Goal: Task Accomplishment & Management: Complete application form

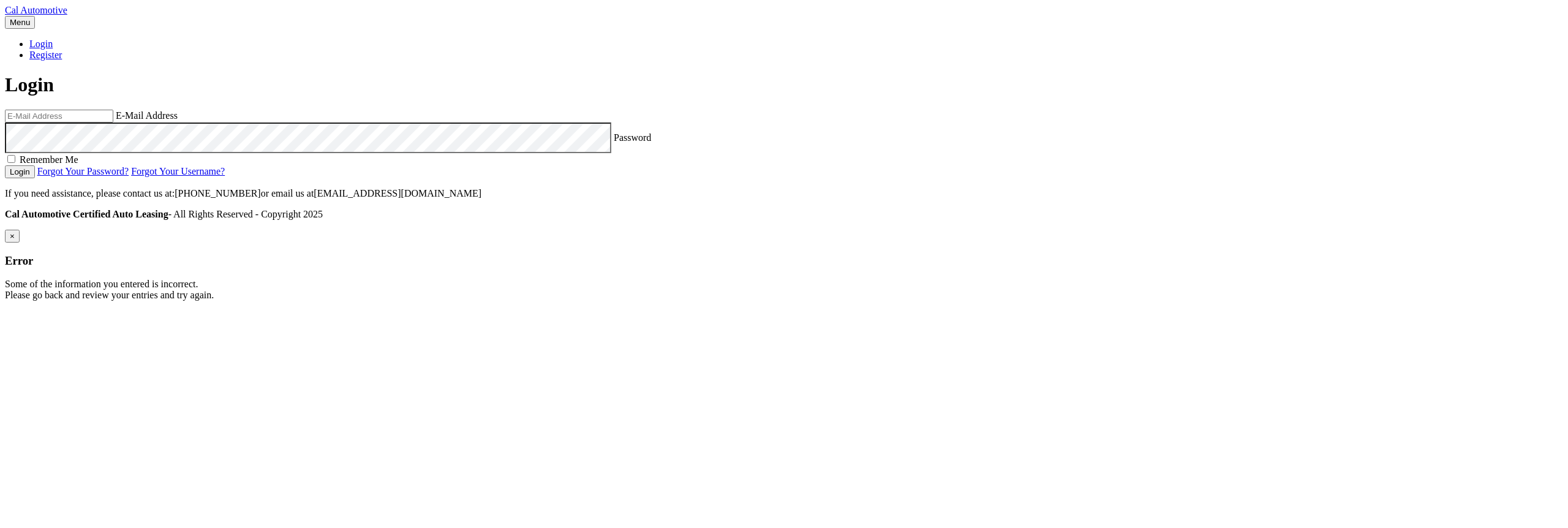
click at [1534, 8] on body "Cal Automotive Menu Login Register Login" at bounding box center [784, 153] width 1558 height 296
type input "[EMAIL_ADDRESS][DOMAIN_NAME]"
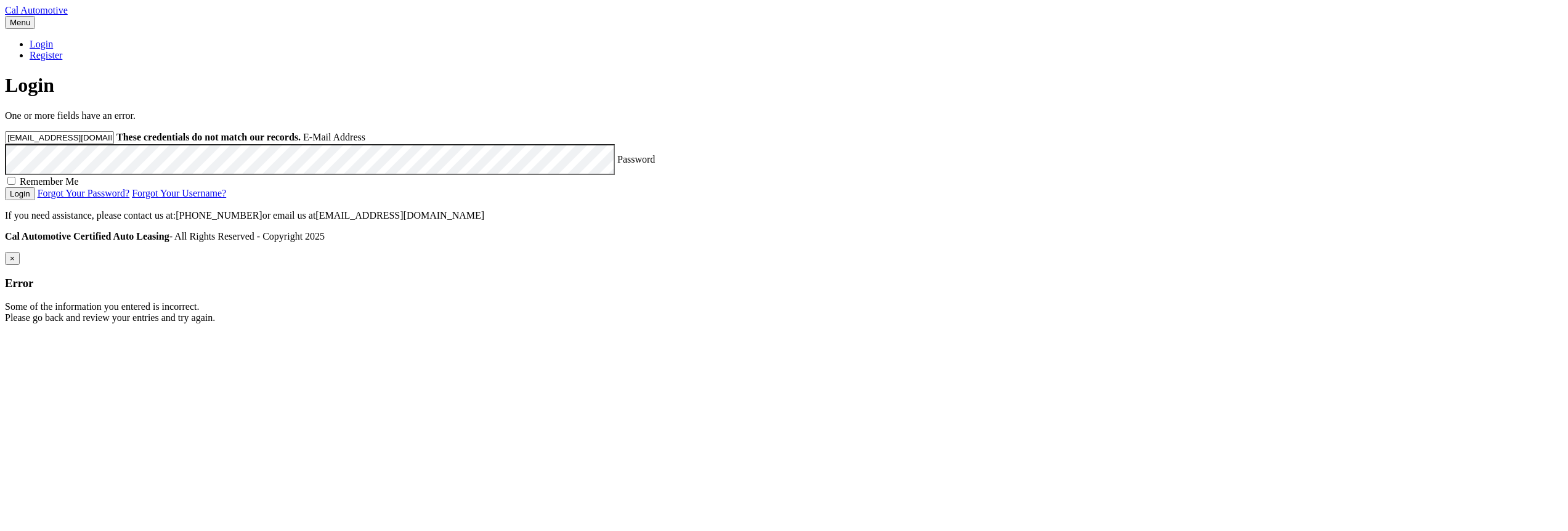
click at [5, 188] on button "Login" at bounding box center [20, 194] width 30 height 13
click at [922, 200] on div "One or more fields have an error. estest@easternstandard.com These credentials …" at bounding box center [784, 155] width 1558 height 90
click at [35, 200] on button "Login" at bounding box center [20, 194] width 30 height 13
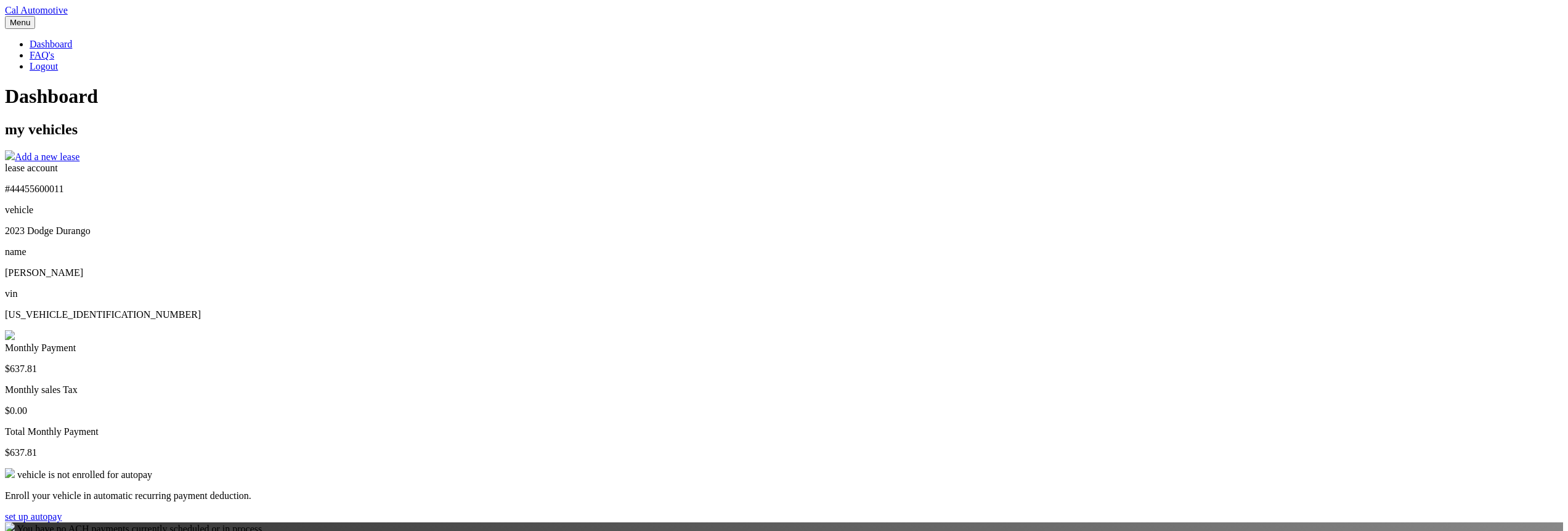
click at [15, 331] on img at bounding box center [10, 335] width 10 height 10
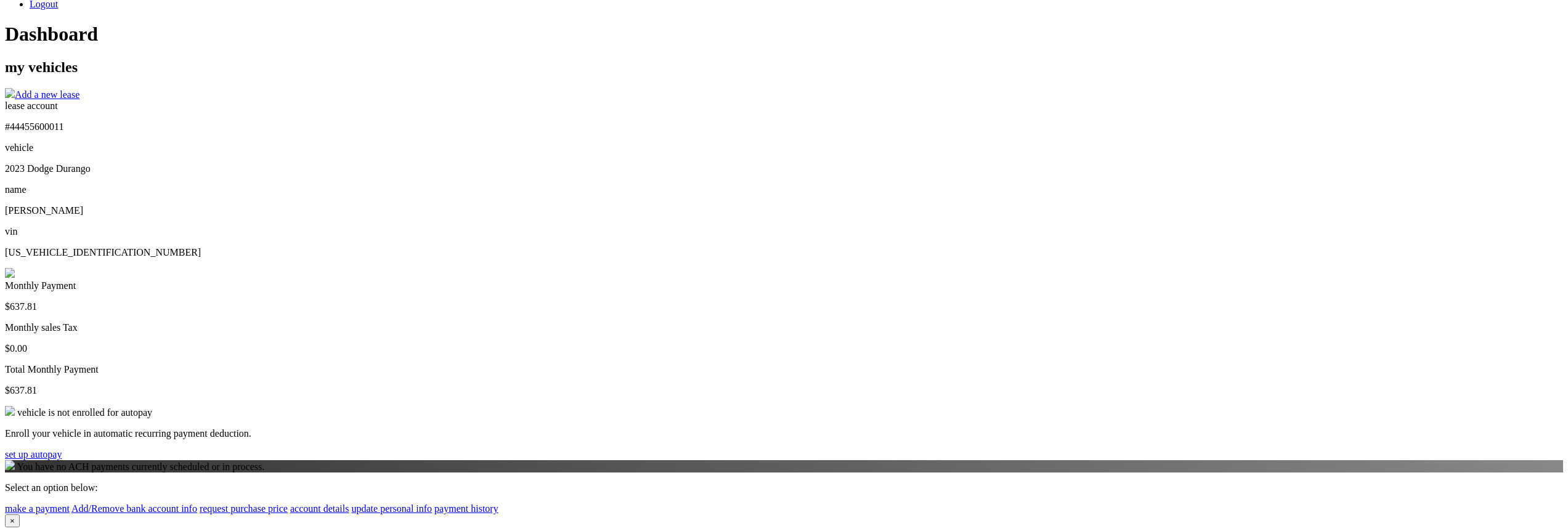
scroll to position [148, 0]
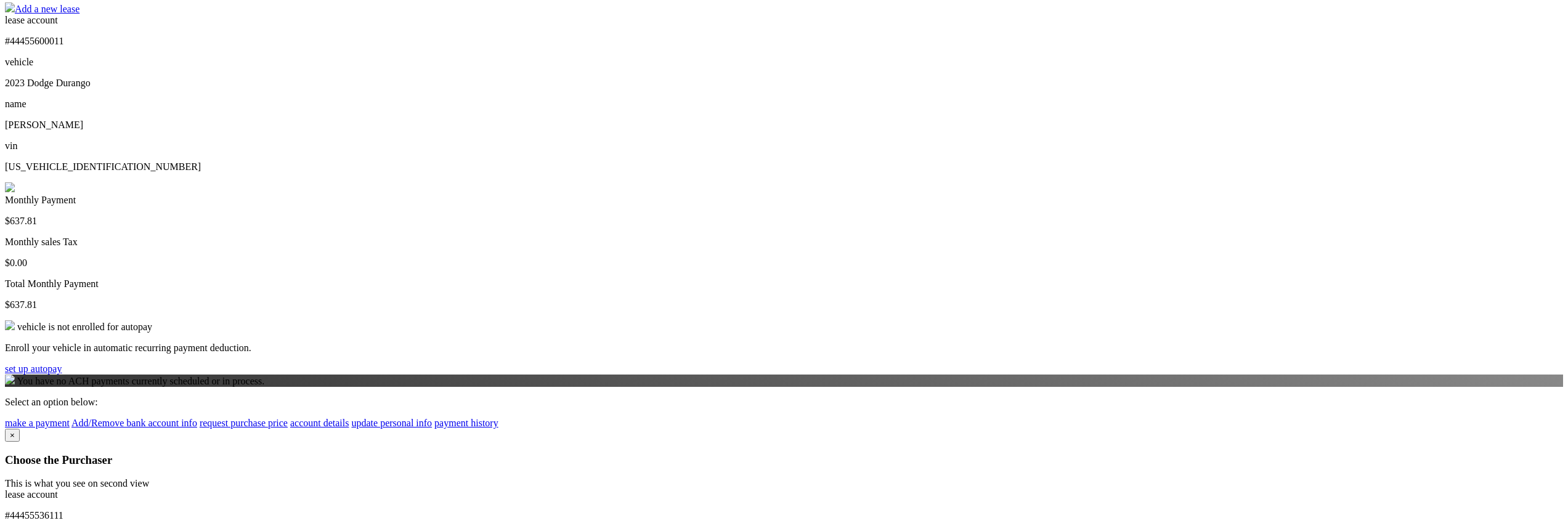
click at [70, 418] on link "make a payment" at bounding box center [38, 423] width 65 height 10
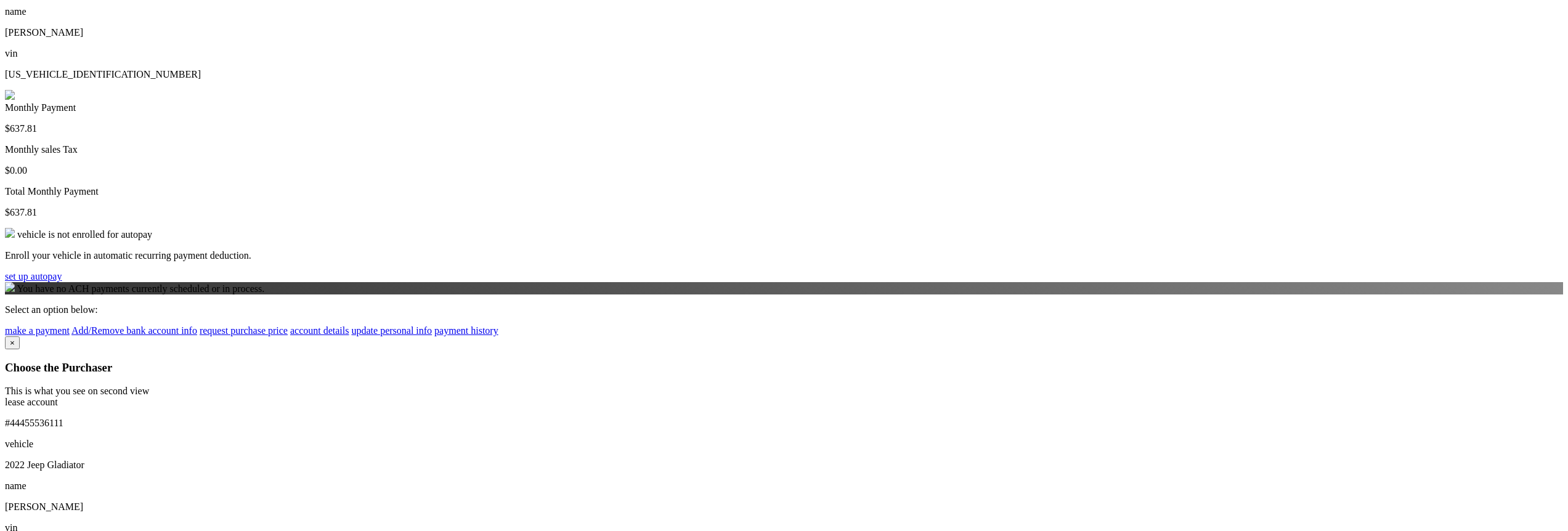
scroll to position [444, 0]
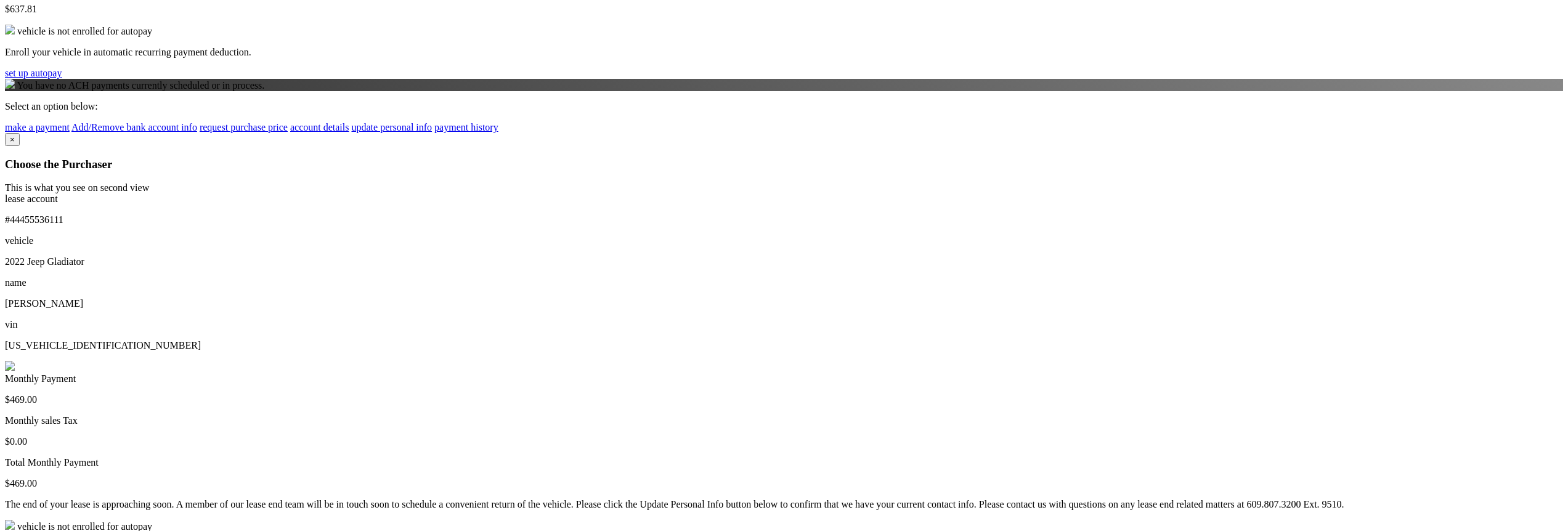
click at [880, 298] on p "RICHARD BIAGI" at bounding box center [784, 303] width 1558 height 11
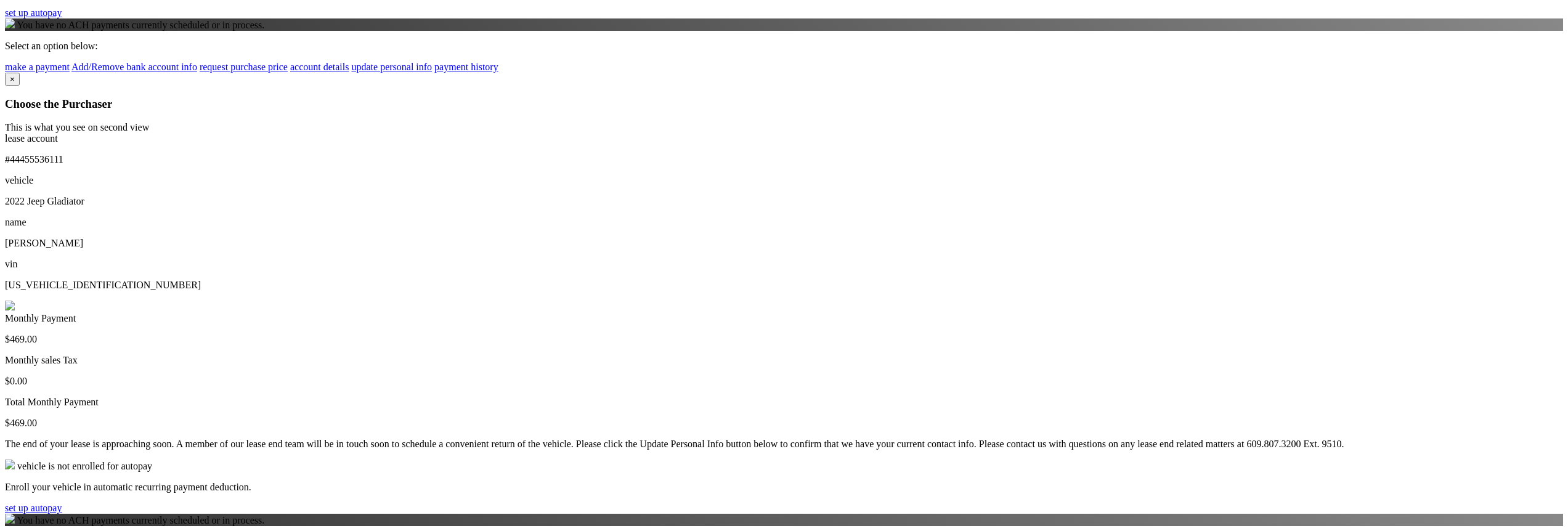
scroll to position [592, 0]
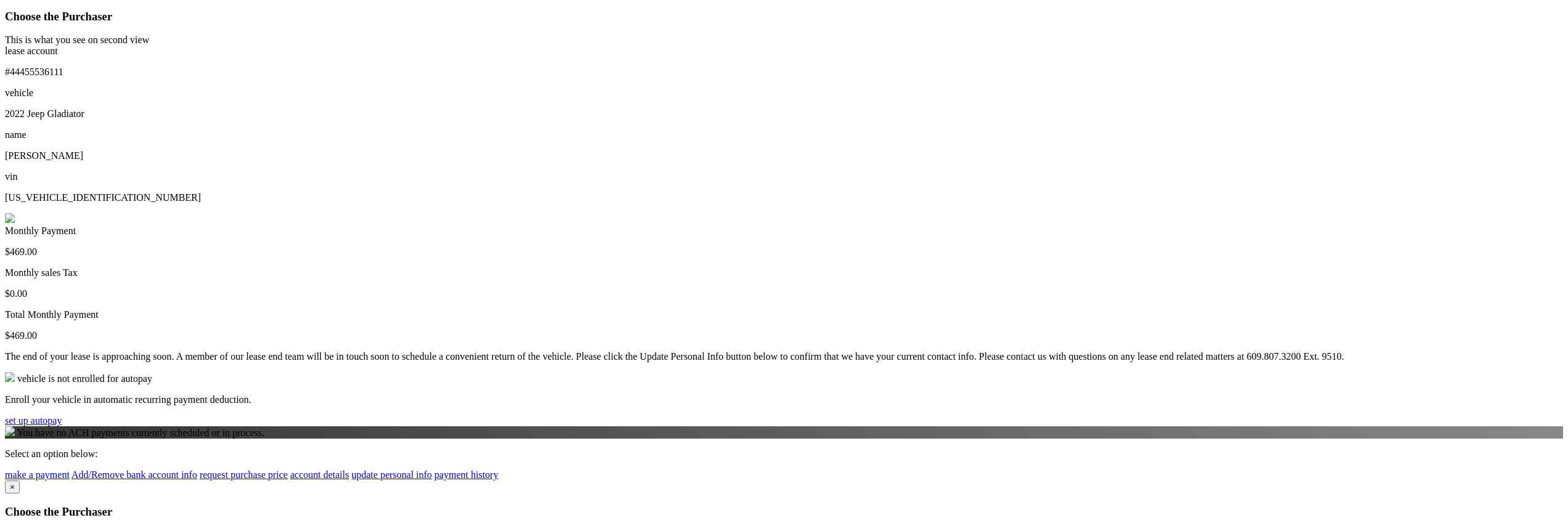
click at [70, 470] on link "make a payment" at bounding box center [38, 475] width 65 height 10
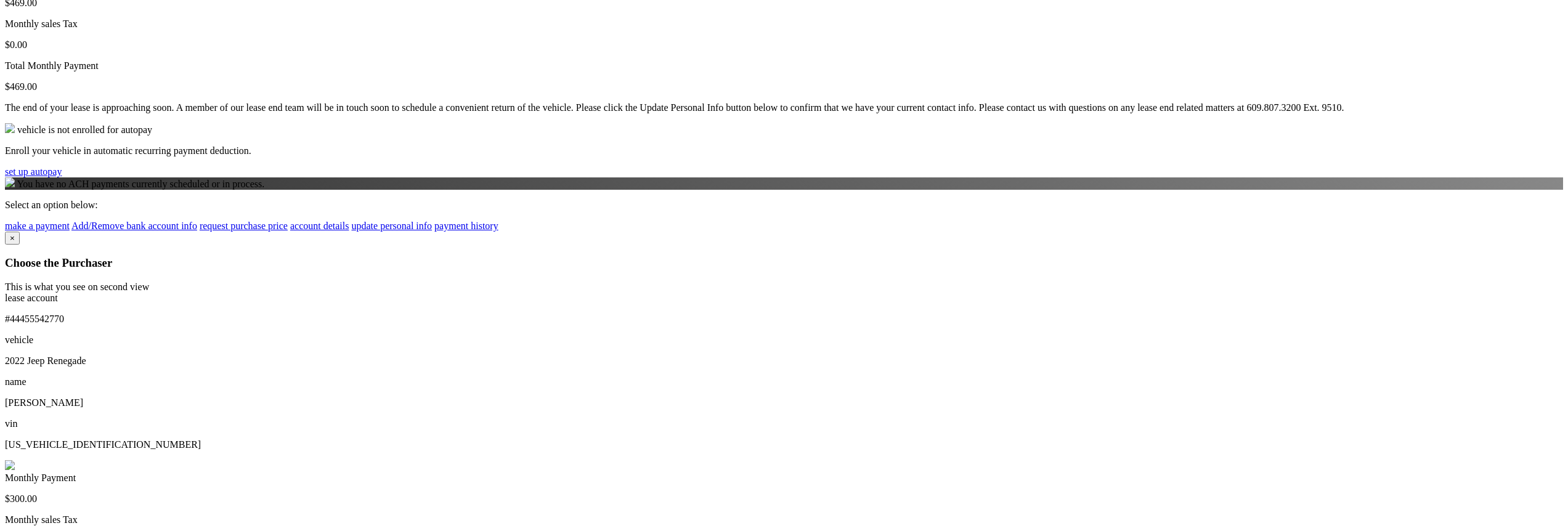
scroll to position [887, 0]
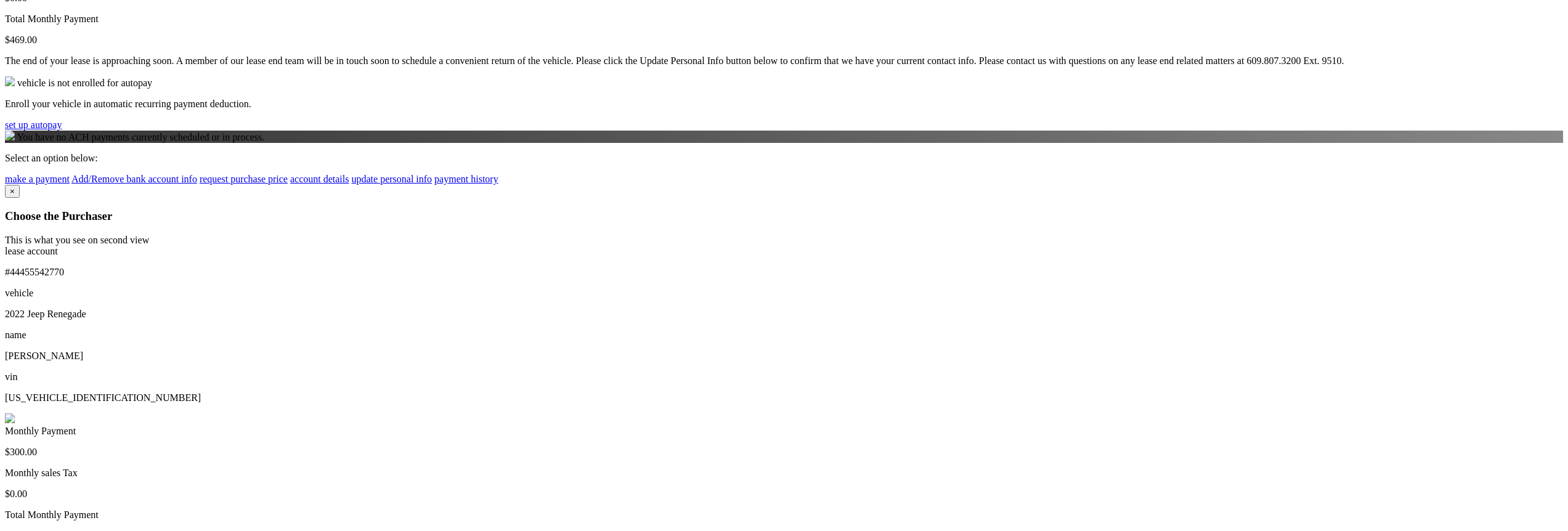
click at [15, 413] on img at bounding box center [10, 418] width 10 height 10
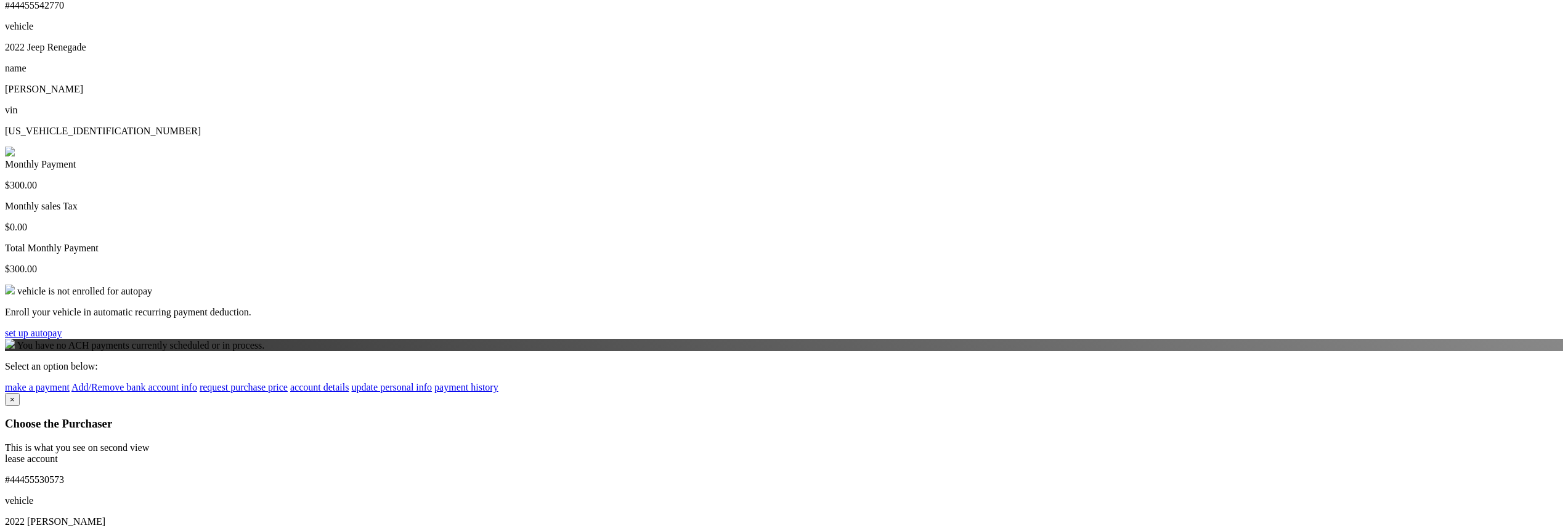
scroll to position [1183, 0]
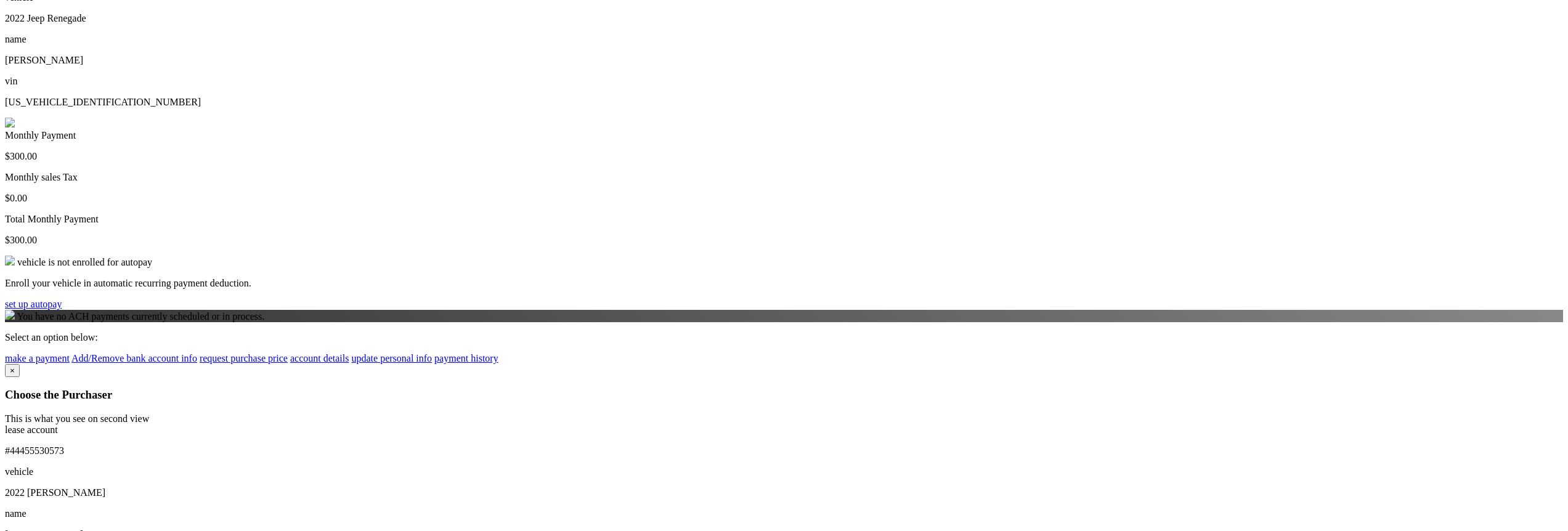
click at [1088, 424] on div "lease account #44455530573 vehicle 2022 Jeep Wagoneer name SALVATORE LAGRASSO v…" at bounding box center [784, 514] width 1558 height 180
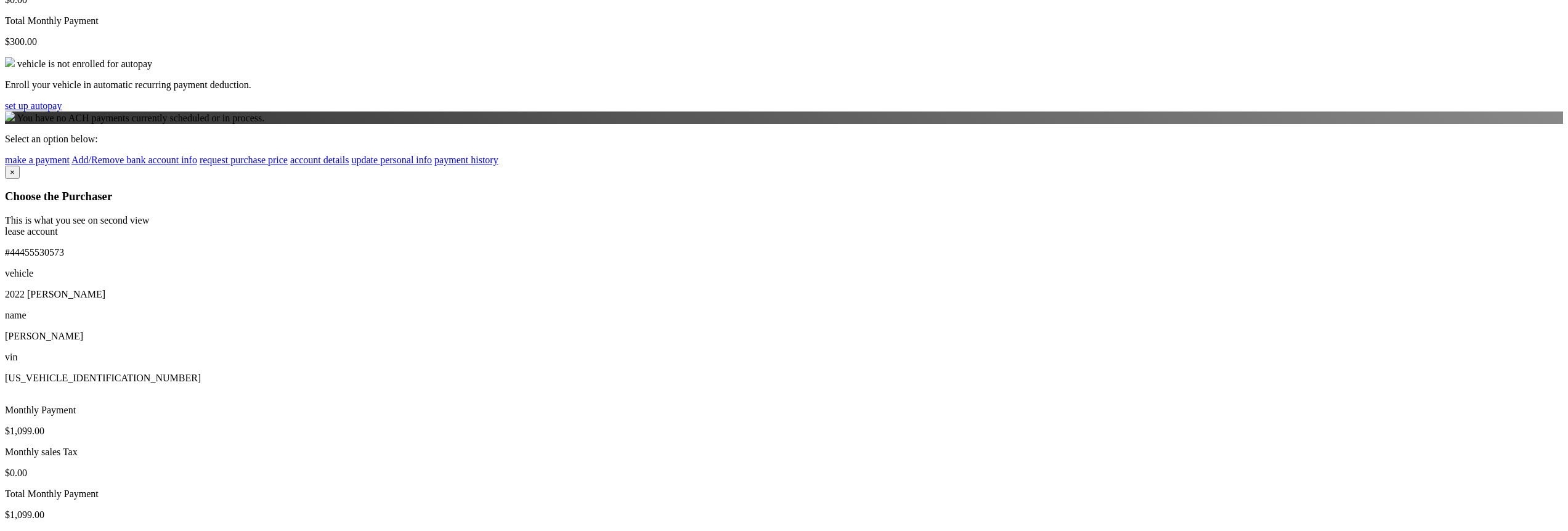
scroll to position [1405, 0]
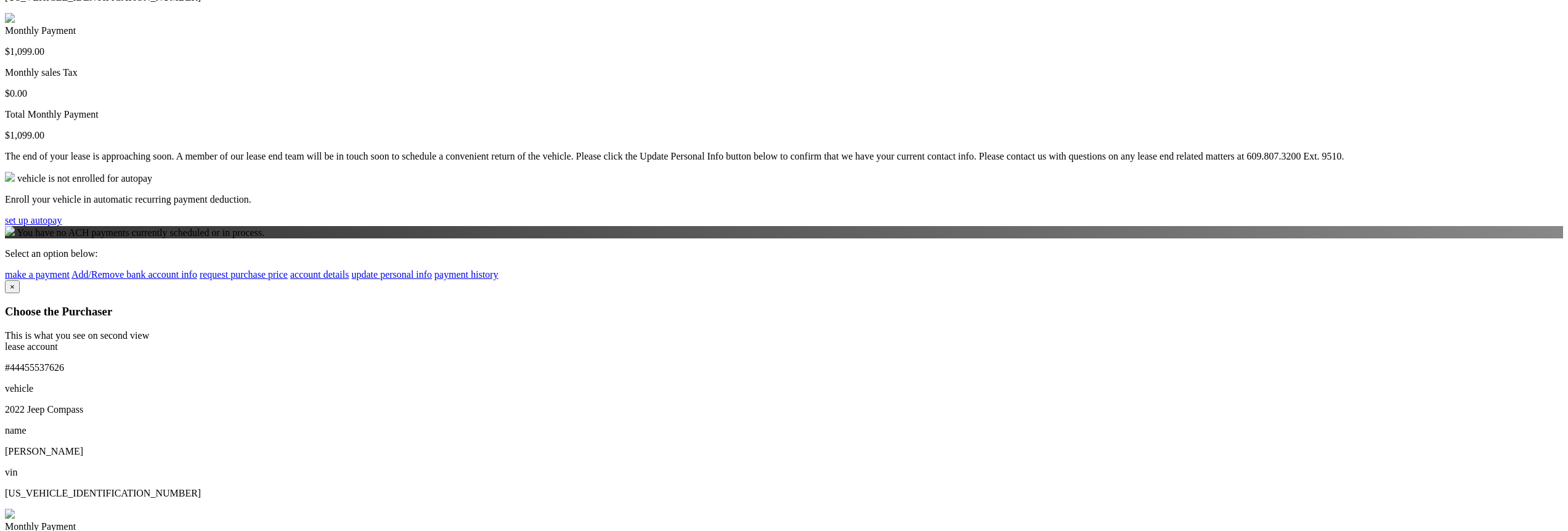
scroll to position [1775, 0]
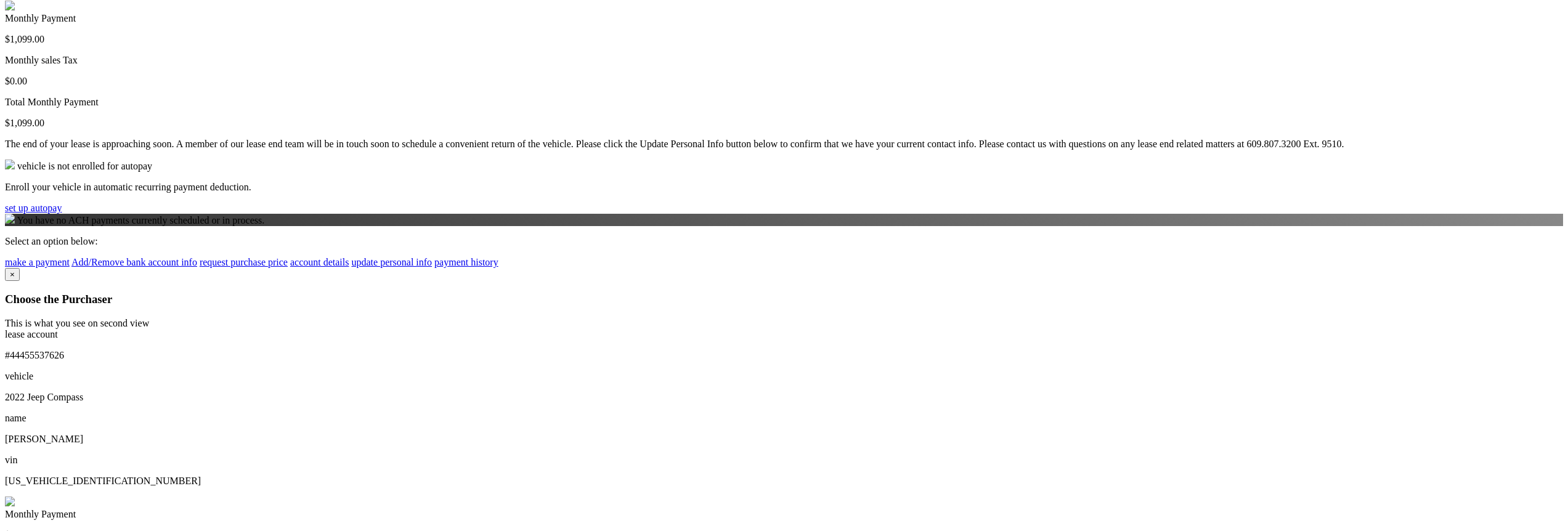
click at [1073, 329] on div "lease account #44455537626 vehicle 2022 Jeep Compass name JESSICA PEREZ vin 3C4…" at bounding box center [784, 536] width 1558 height 414
click at [1082, 329] on div "lease account #44455537626 vehicle 2022 Jeep Compass name JESSICA PEREZ vin 3C4…" at bounding box center [784, 419] width 1558 height 180
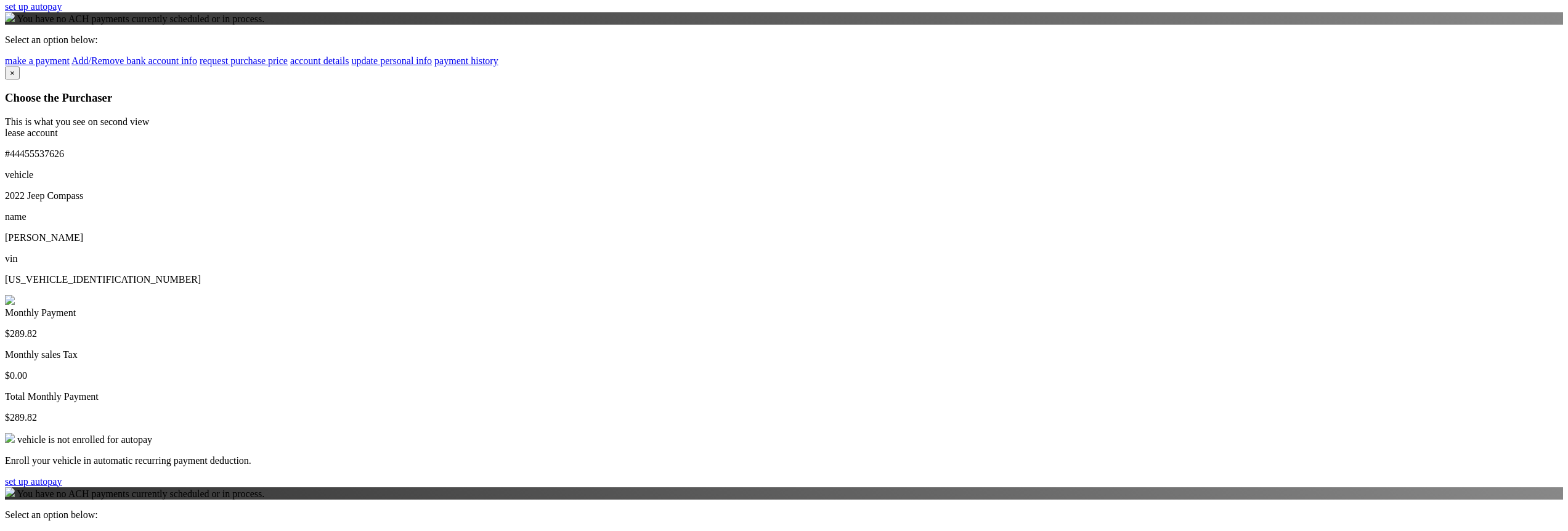
scroll to position [1997, 0]
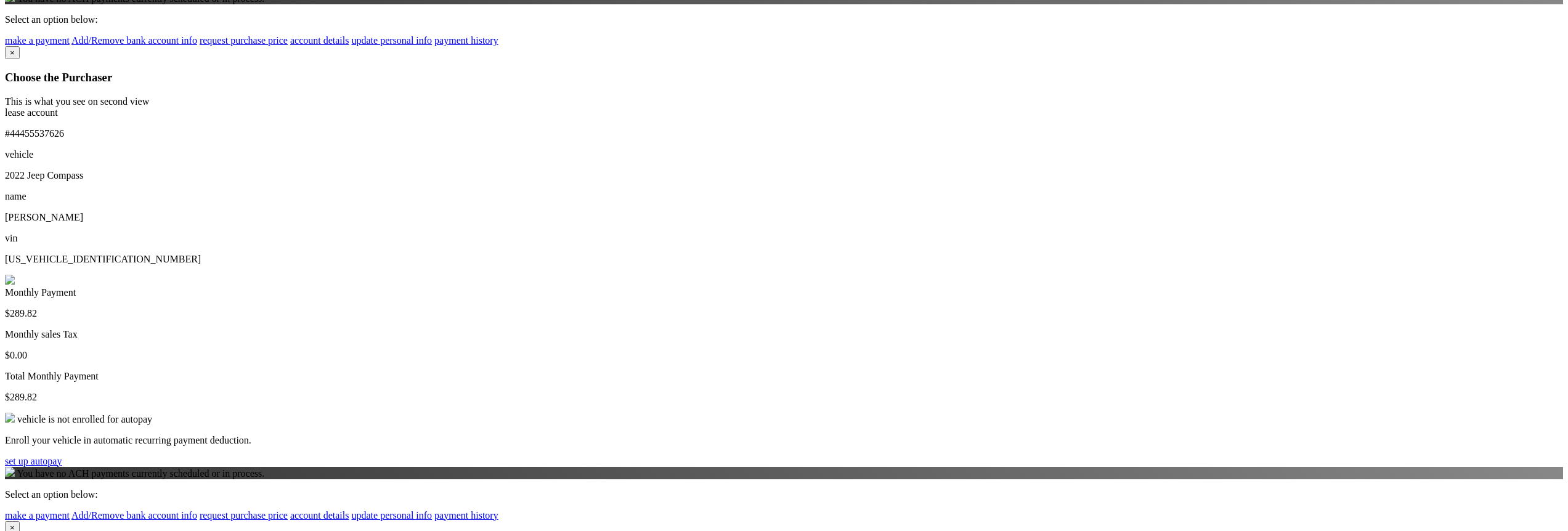
click at [70, 510] on link "make a payment" at bounding box center [38, 515] width 65 height 10
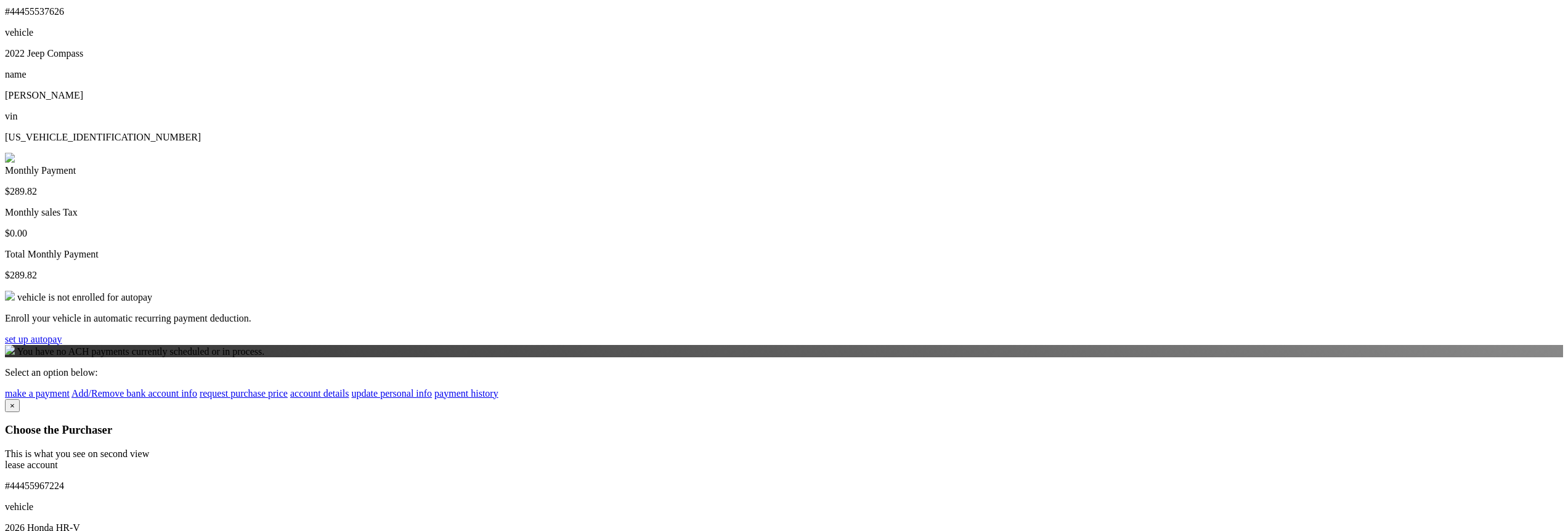
scroll to position [2218, 0]
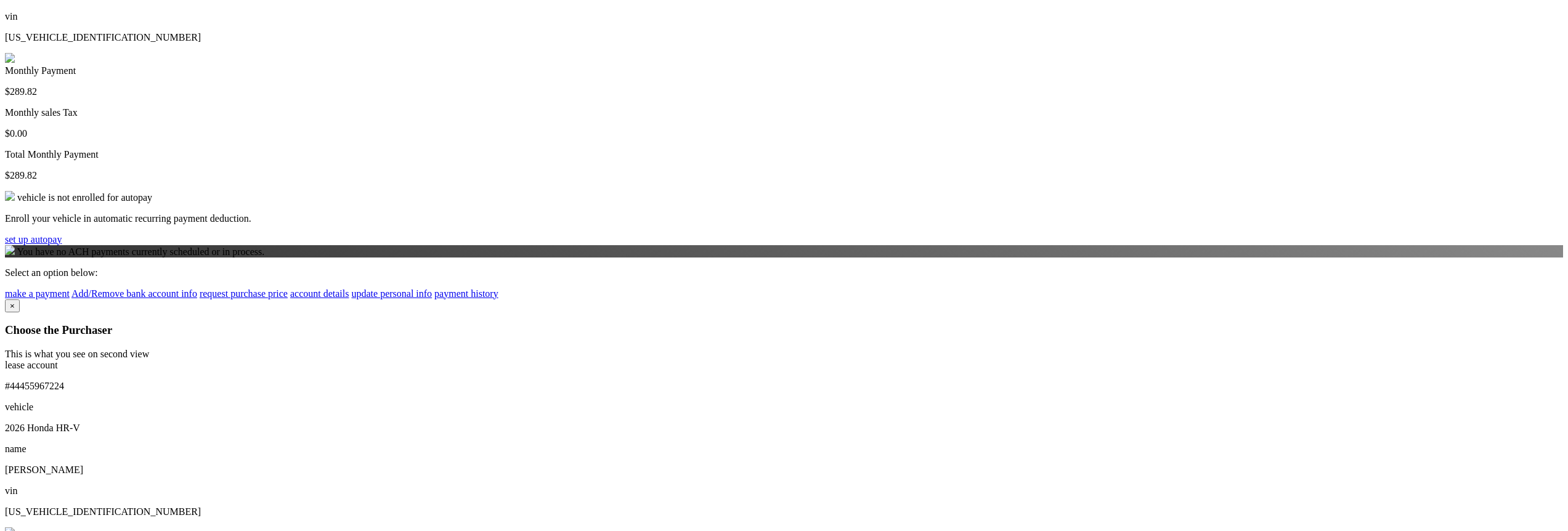
click at [15, 528] on img at bounding box center [10, 532] width 10 height 10
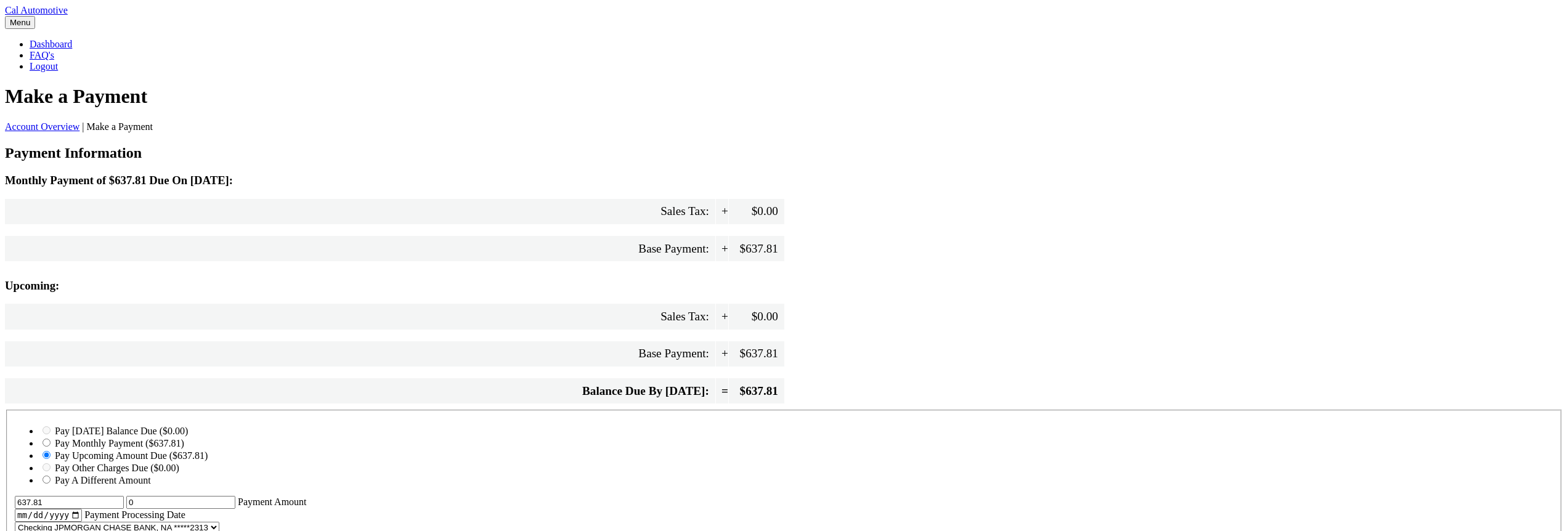
select select "MGYwODc4NTMtN2M1ZS00ODdlLThjZTItYTU3NGQyZDMxM2U4"
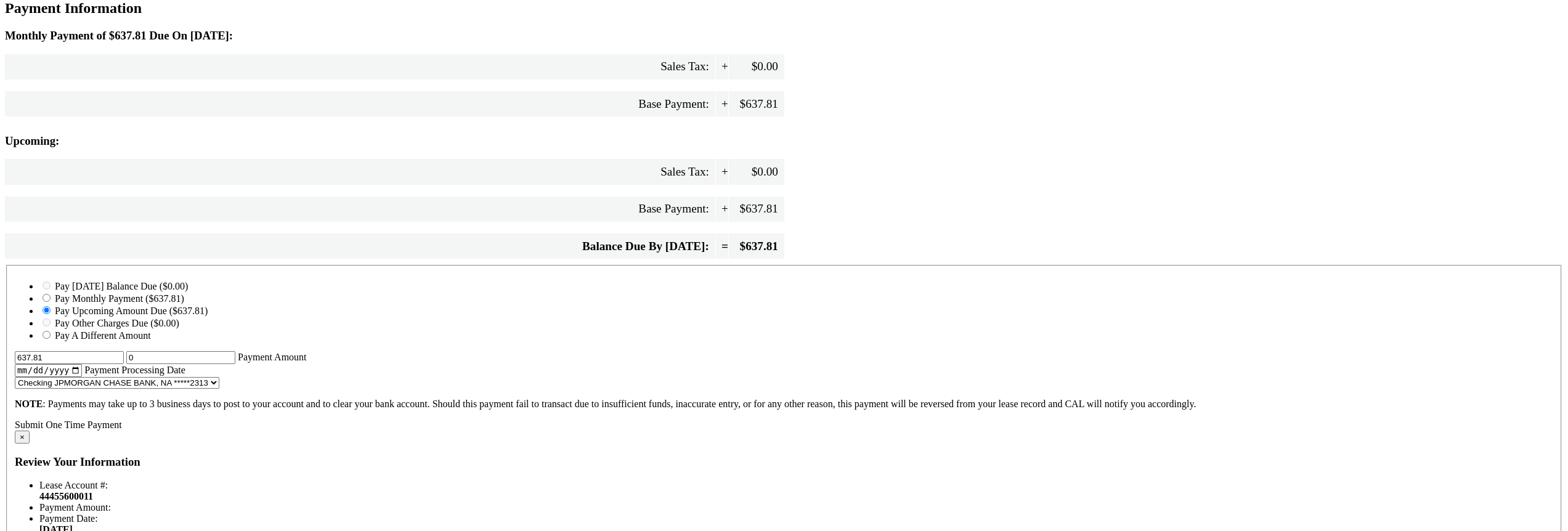
scroll to position [148, 0]
click at [655, 76] on span "Sales Tax:" at bounding box center [360, 63] width 711 height 25
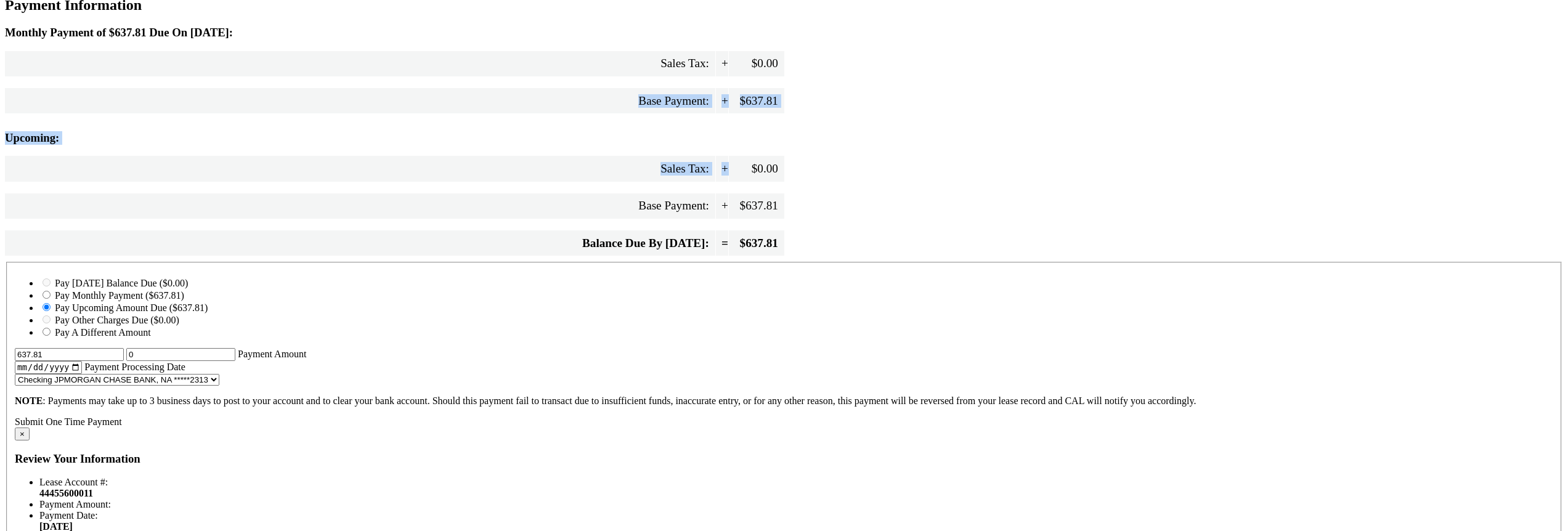
drag, startPoint x: 732, startPoint y: 204, endPoint x: 594, endPoint y: 157, distance: 145.8
click at [597, 158] on div "Monthly Payment of $637.81 Due On Oct 10: Sales Tax: + $0.00 Base Payment: + $6…" at bounding box center [784, 144] width 1558 height 236
click at [594, 119] on div "Base Payment: + $637.81" at bounding box center [394, 100] width 779 height 37
drag, startPoint x: 565, startPoint y: 137, endPoint x: 735, endPoint y: 176, distance: 174.4
click at [735, 176] on div "Monthly Payment of $637.81 Due On Oct 10: Sales Tax: + $0.00 Base Payment: + $6…" at bounding box center [784, 144] width 1558 height 236
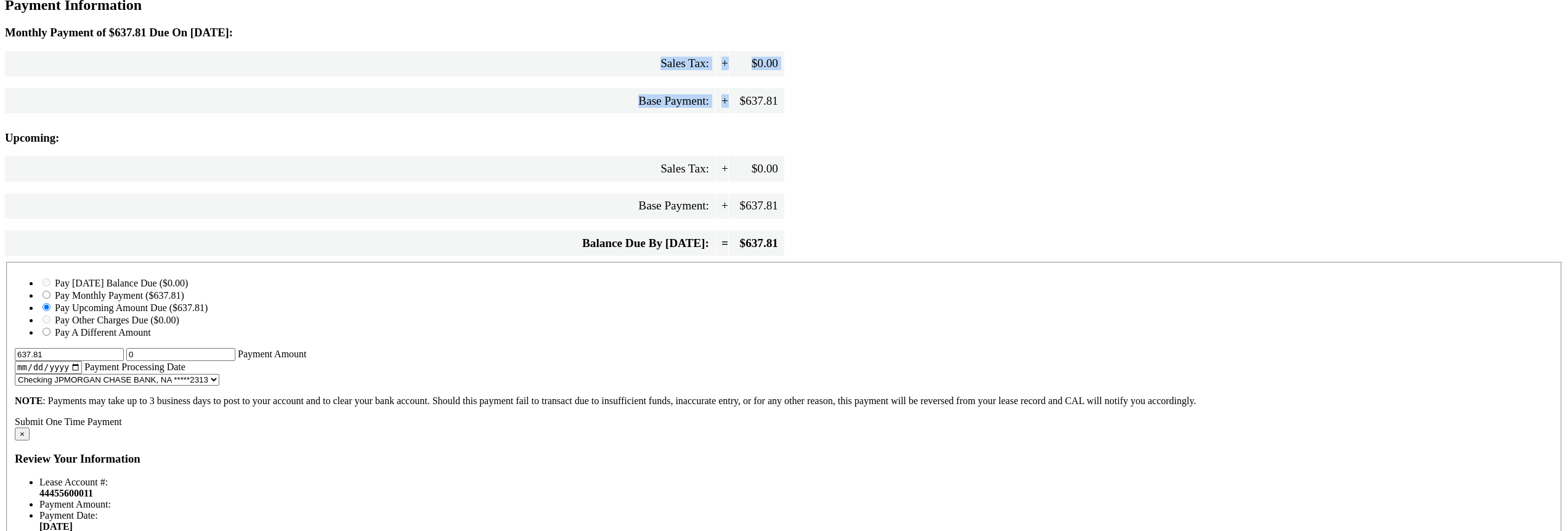
click at [735, 113] on span "$637.81" at bounding box center [757, 100] width 56 height 25
drag, startPoint x: 581, startPoint y: 177, endPoint x: 771, endPoint y: 235, distance: 198.7
click at [771, 235] on div "Monthly Payment of $637.81 Due On Oct 10: Sales Tax: + $0.00 Base Payment: + $6…" at bounding box center [784, 144] width 1558 height 236
click at [771, 188] on div "Sales Tax: + $0.00" at bounding box center [394, 168] width 779 height 37
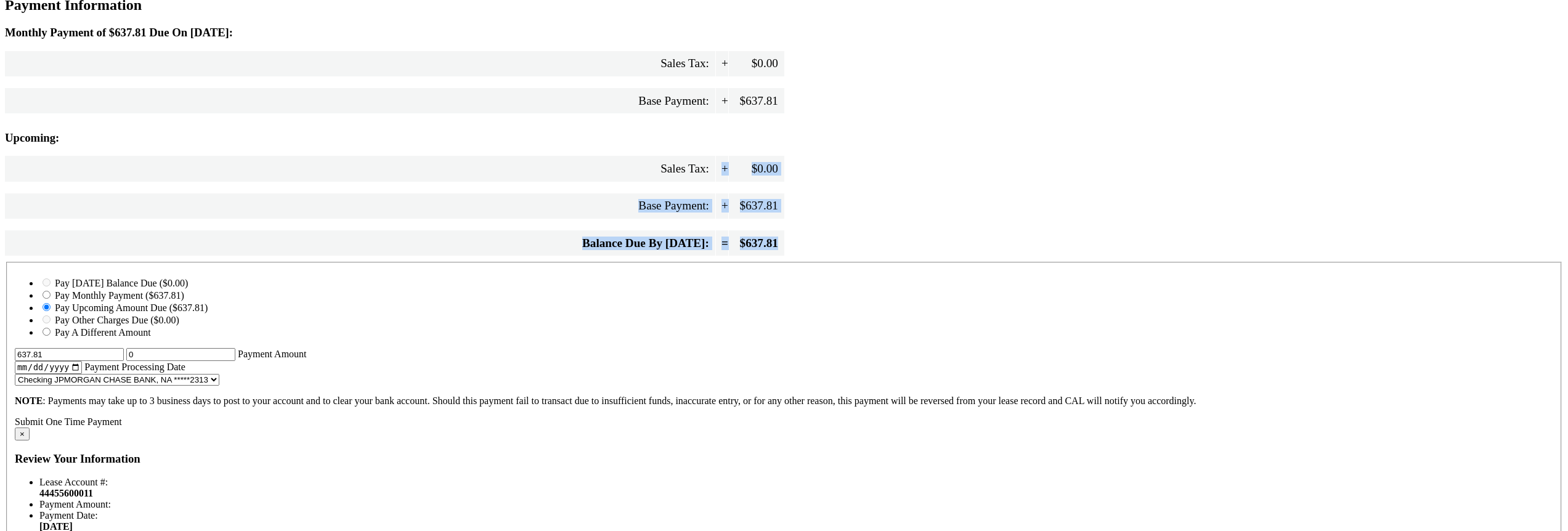
drag, startPoint x: 820, startPoint y: 298, endPoint x: 669, endPoint y: 234, distance: 164.0
click at [669, 234] on div "Monthly Payment of $637.81 Due On Oct 10: Sales Tax: + $0.00 Base Payment: + $6…" at bounding box center [784, 144] width 1558 height 236
click at [669, 181] on span "Sales Tax:" at bounding box center [360, 168] width 711 height 25
drag, startPoint x: 645, startPoint y: 218, endPoint x: 845, endPoint y: 308, distance: 219.3
click at [845, 262] on div "Monthly Payment of $637.81 Due On Oct 10: Sales Tax: + $0.00 Base Payment: + $6…" at bounding box center [784, 144] width 1558 height 236
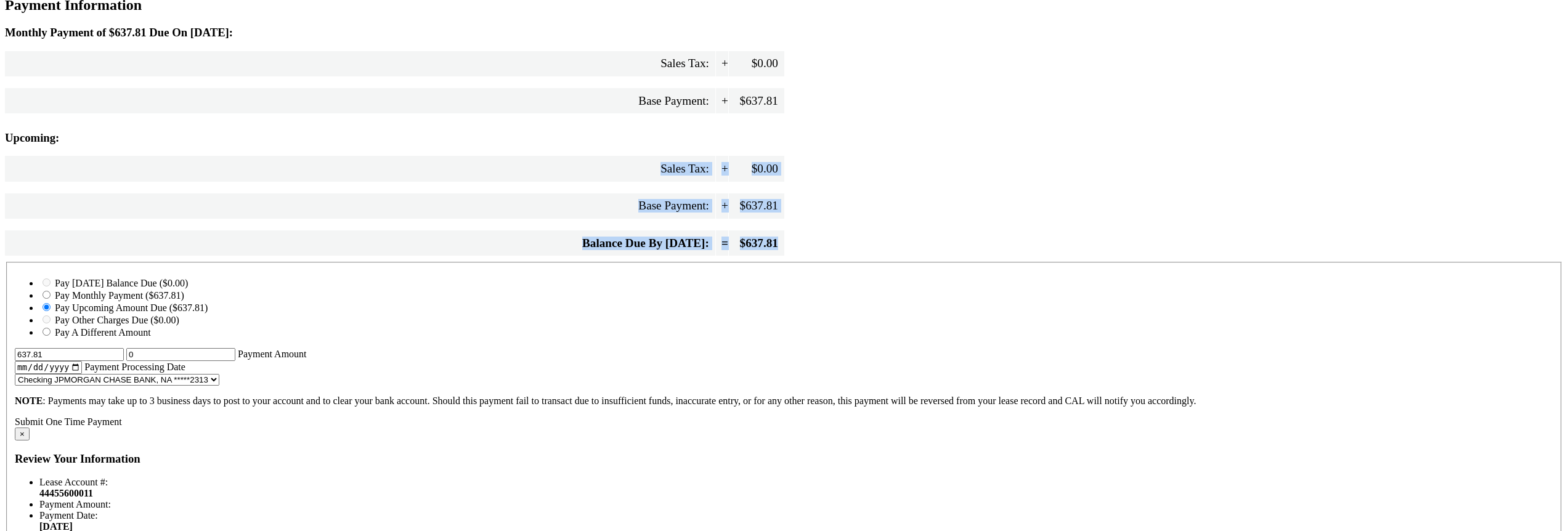
click at [845, 262] on div "Monthly Payment of $637.81 Due On Oct 10: Sales Tax: + $0.00 Base Payment: + $6…" at bounding box center [784, 144] width 1558 height 236
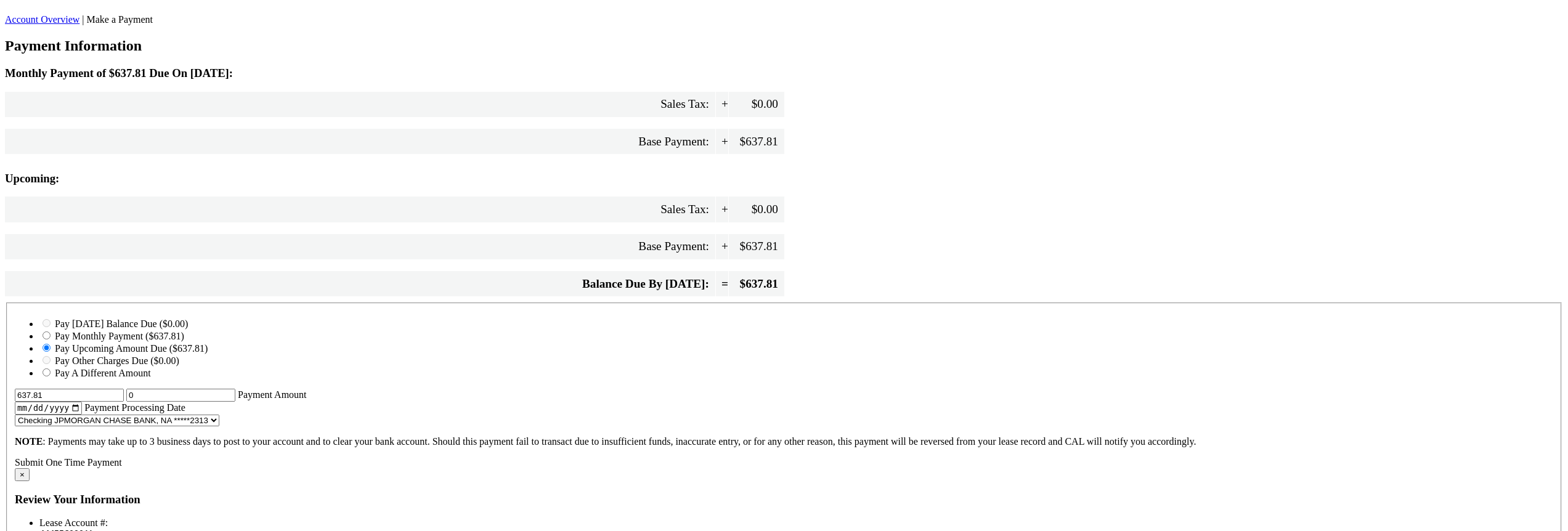
scroll to position [74, 0]
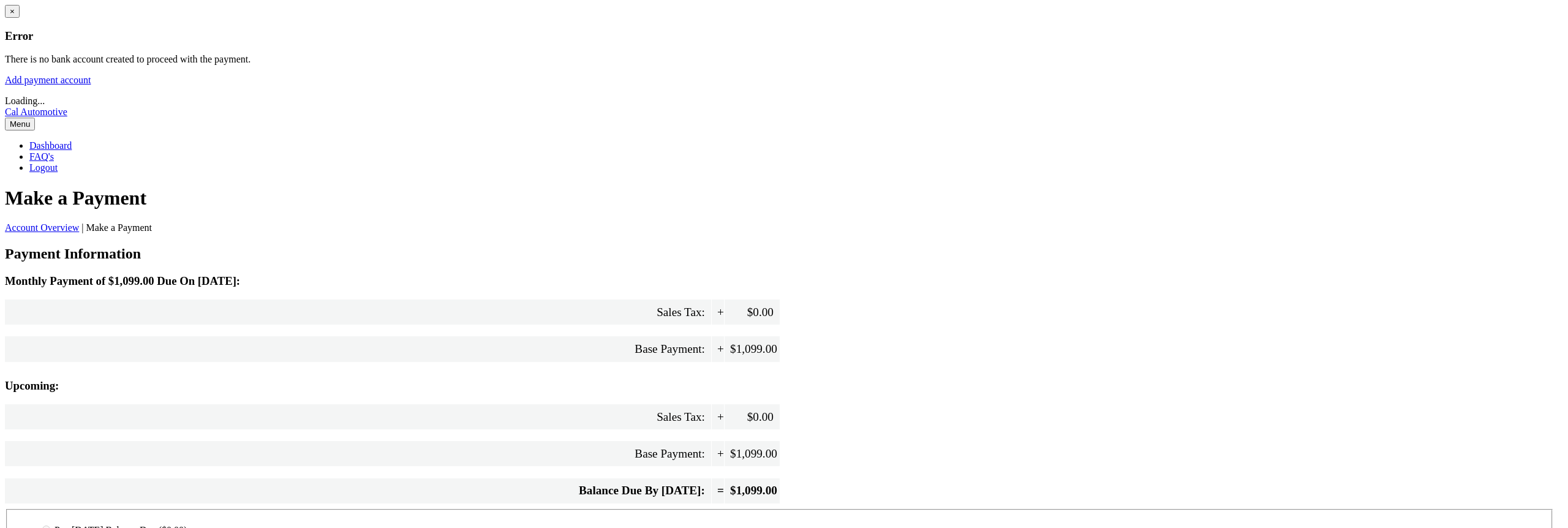
select select "NmRmNzZmMjAtOTJmOS00ZDdmLTllZWYtYjk5MzM3Nzc5ODc2"
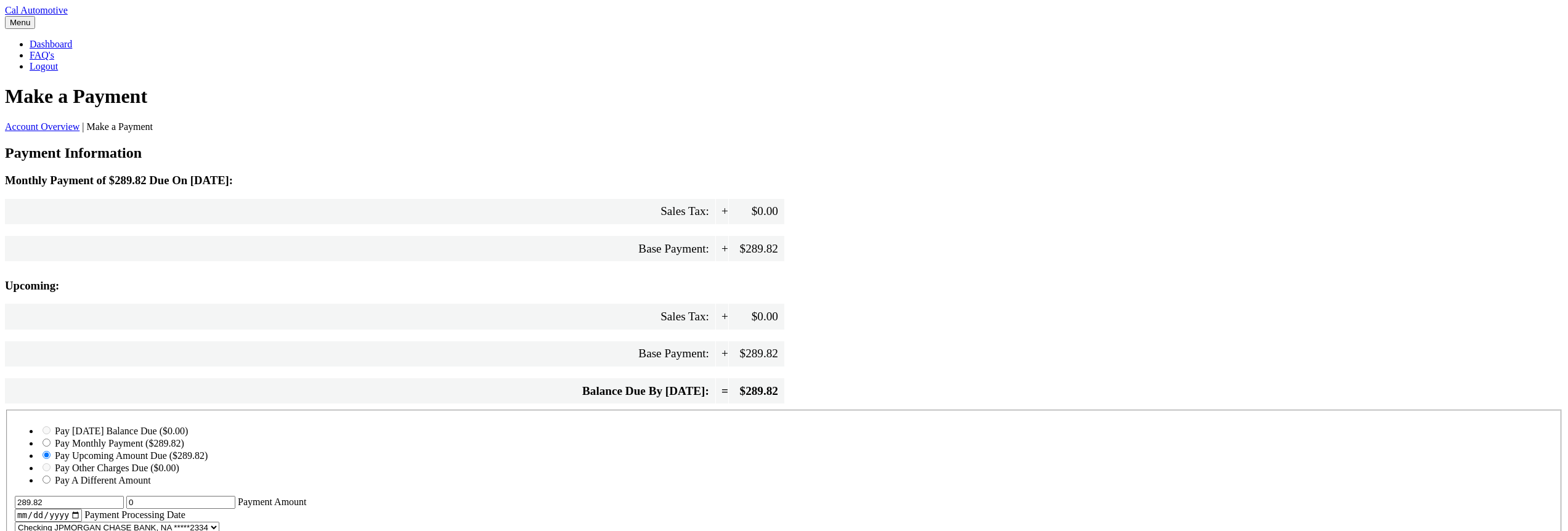
select select "ZmM0YjdjMjYtM2YwMi00YzllLWI2YjItM2RhMzRhYmMwNzgz"
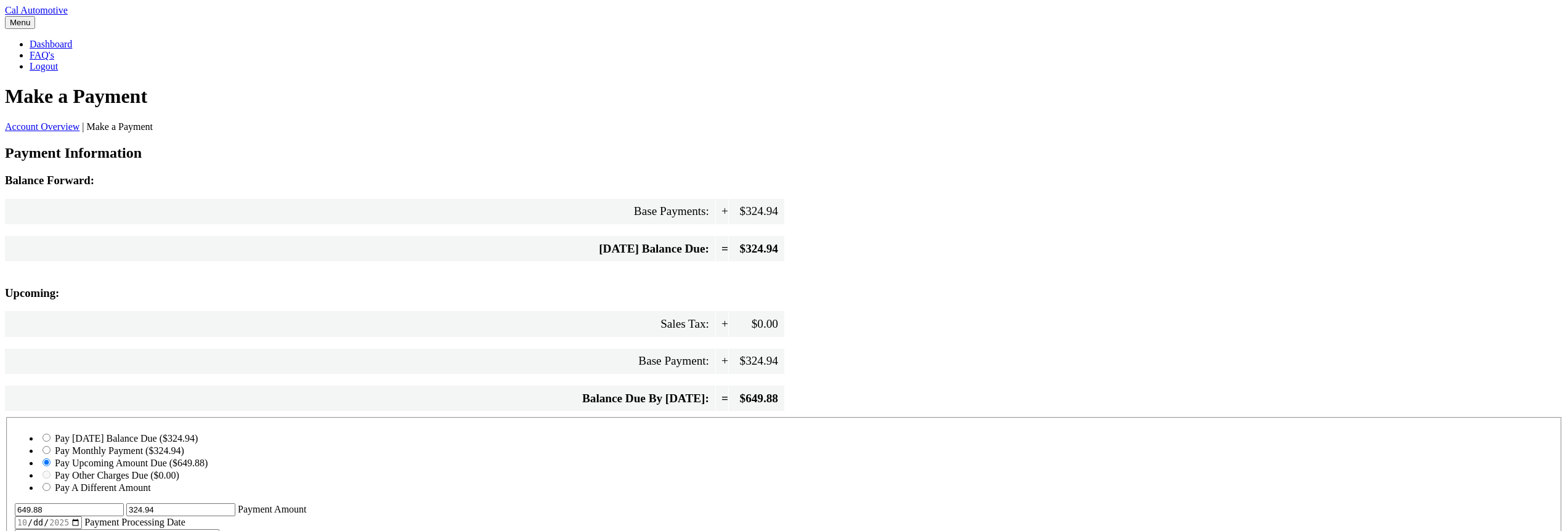
select select "MjlhNmJlMDUtZmJlYy00MTcyLWFkOTAtZDQ3NWZiMDM4YTgy"
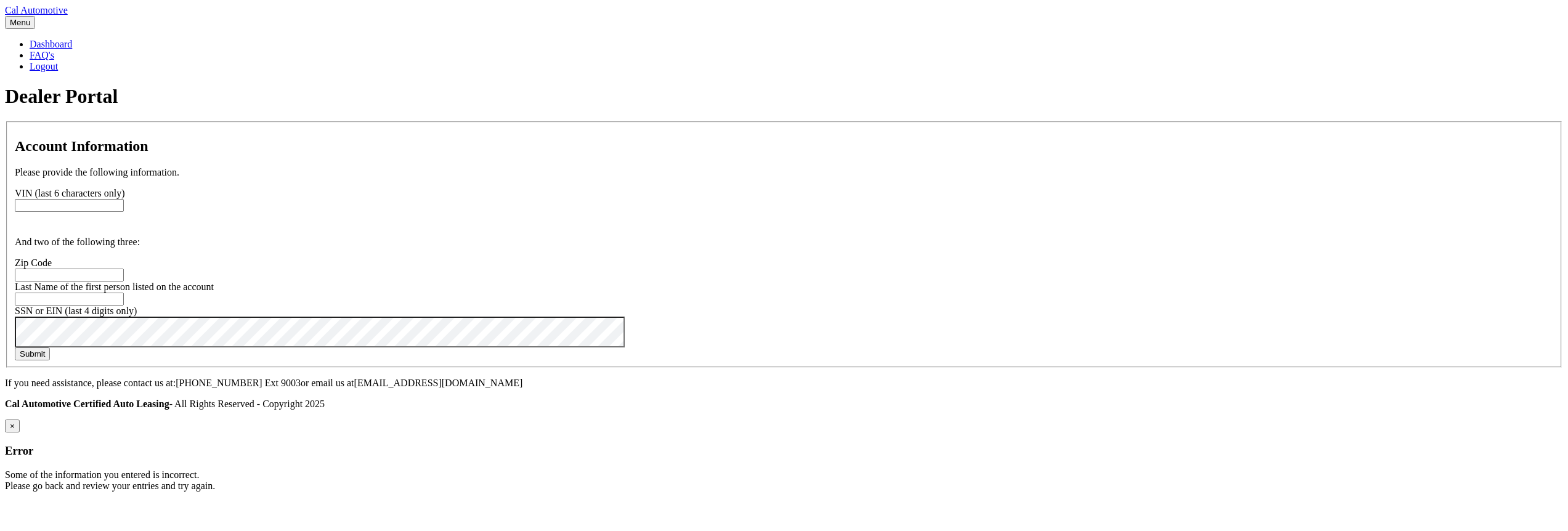
click at [124, 212] on input "text" at bounding box center [69, 206] width 109 height 13
paste input "5YFP4M"
type input "5YFP4M"
paste input "08735"
type input "08735"
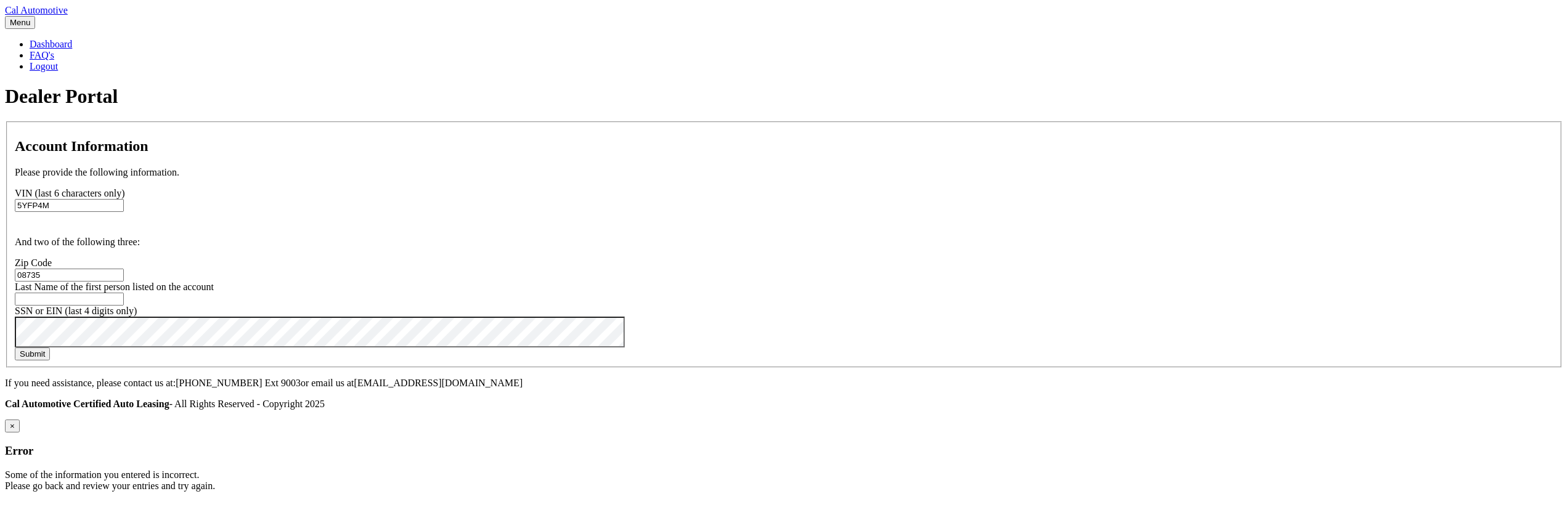
drag, startPoint x: 514, startPoint y: 470, endPoint x: 419, endPoint y: 466, distance: 95.1
click at [418, 368] on section "Account Information Please provide the following information. [PERSON_NAME] (la…" at bounding box center [784, 244] width 1558 height 246
click at [50, 360] on button "Submit" at bounding box center [32, 354] width 35 height 13
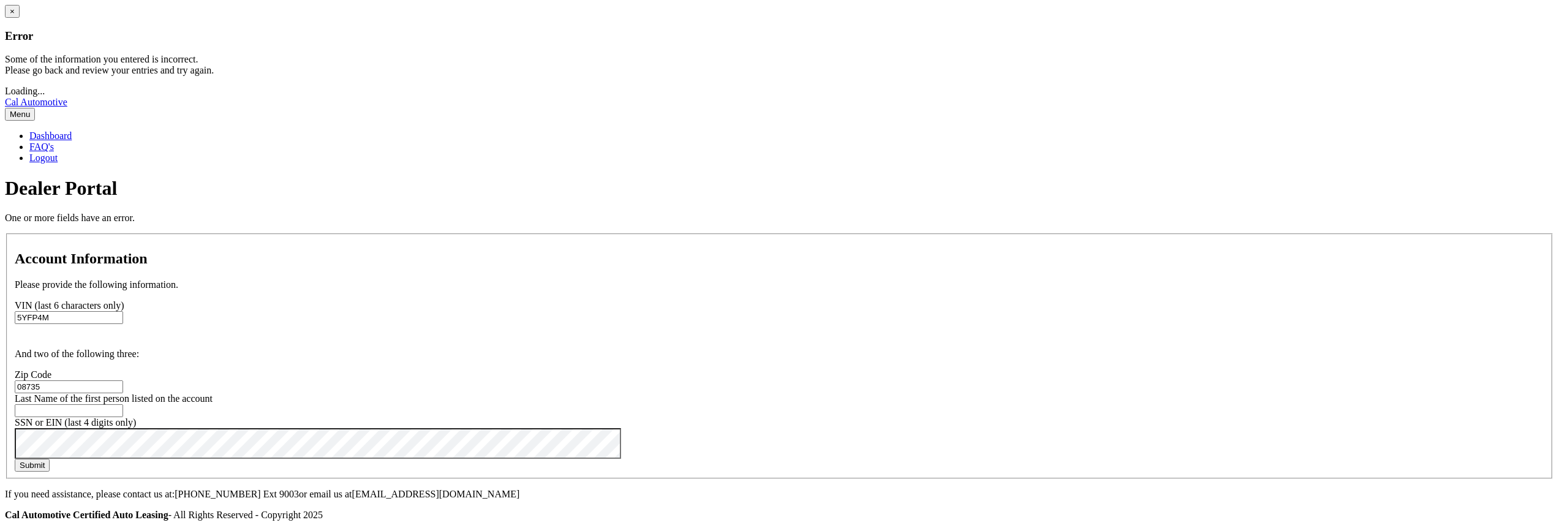
click at [19, 18] on button "×" at bounding box center [12, 12] width 15 height 13
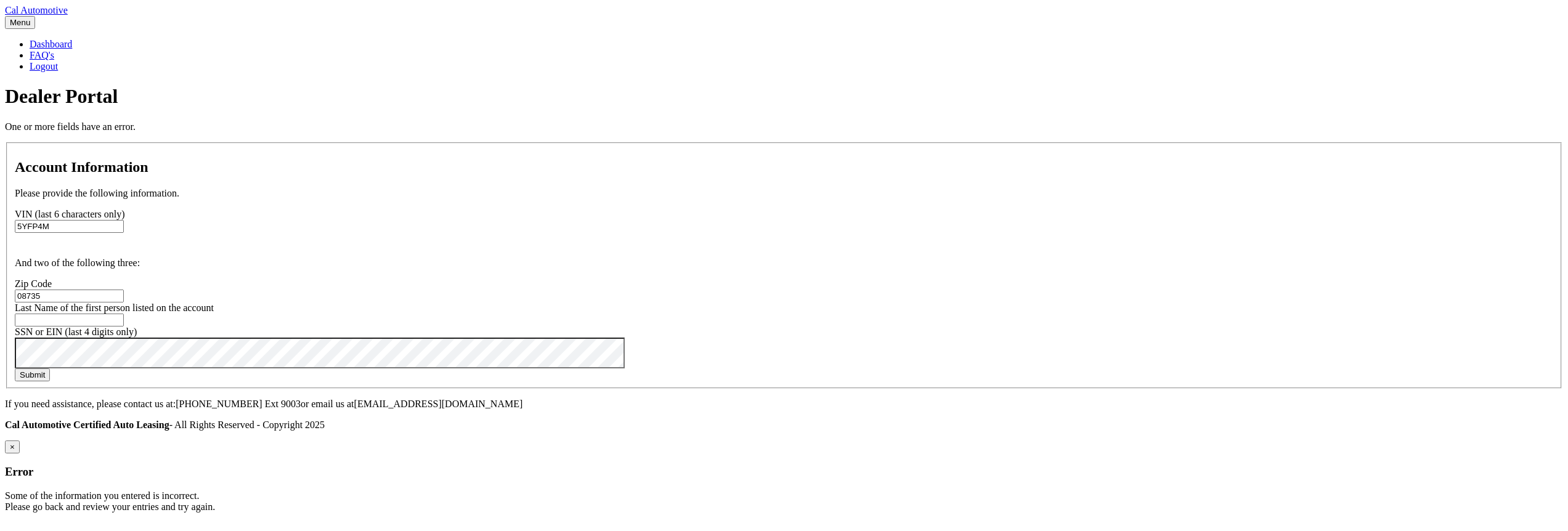
click at [592, 338] on fieldset "Account Information Please provide the following information. [PERSON_NAME] (la…" at bounding box center [784, 265] width 1556 height 246
